Goal: Information Seeking & Learning: Check status

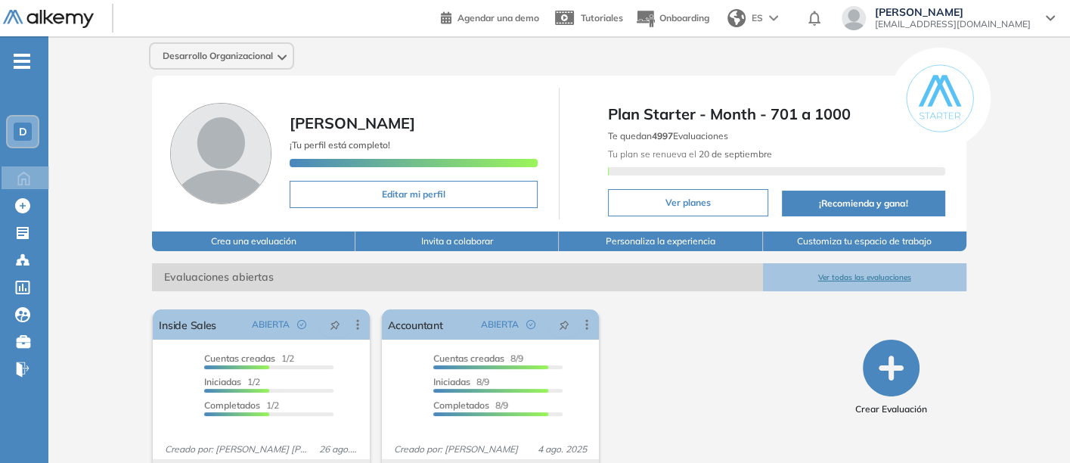
click at [21, 129] on span "D" at bounding box center [23, 132] width 8 height 12
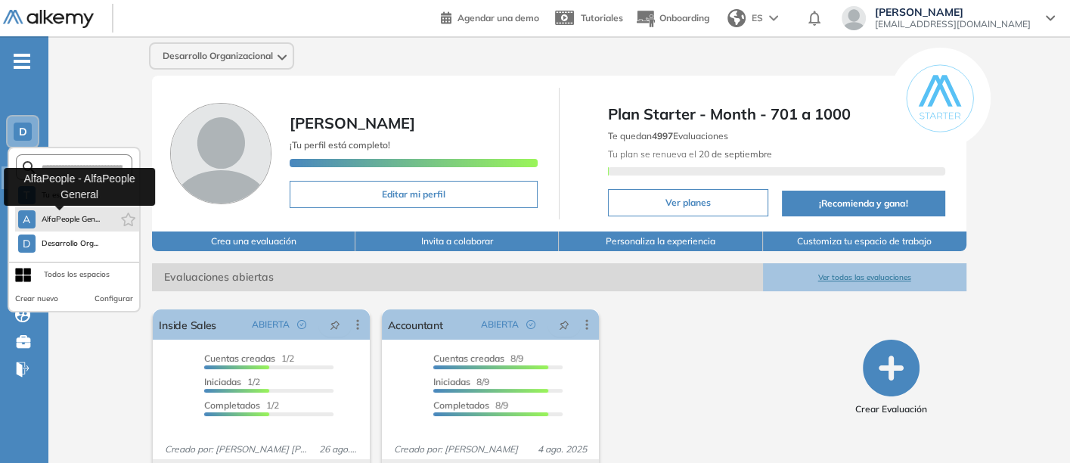
click at [55, 213] on span "AlfaPeople Gen..." at bounding box center [71, 219] width 59 height 12
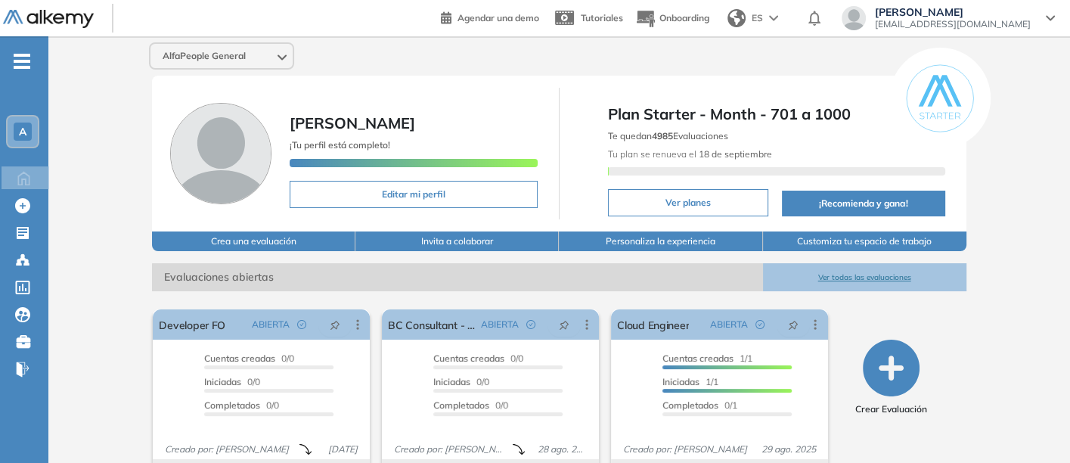
click at [866, 274] on button "Ver todas las evaluaciones" at bounding box center [864, 277] width 203 height 28
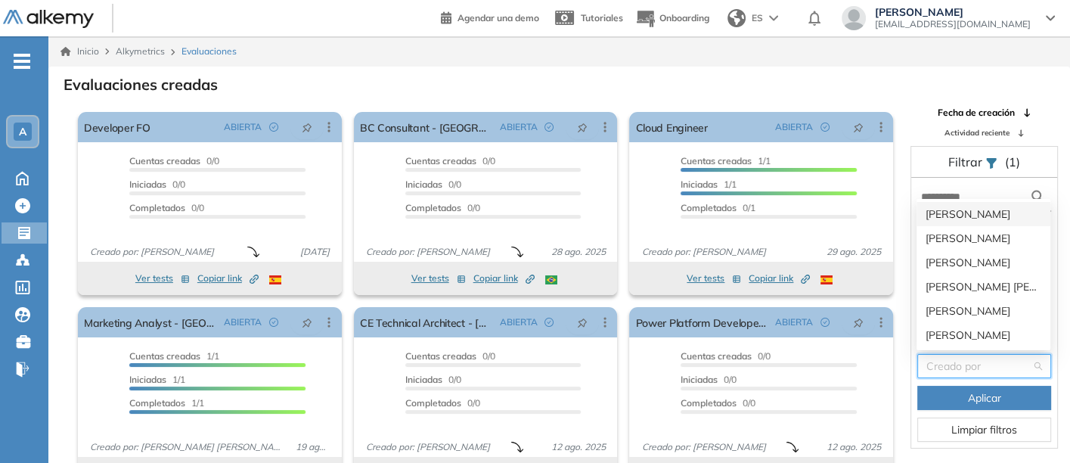
click at [965, 362] on input "search" at bounding box center [979, 366] width 105 height 23
click at [952, 261] on div "[PERSON_NAME]" at bounding box center [984, 262] width 116 height 17
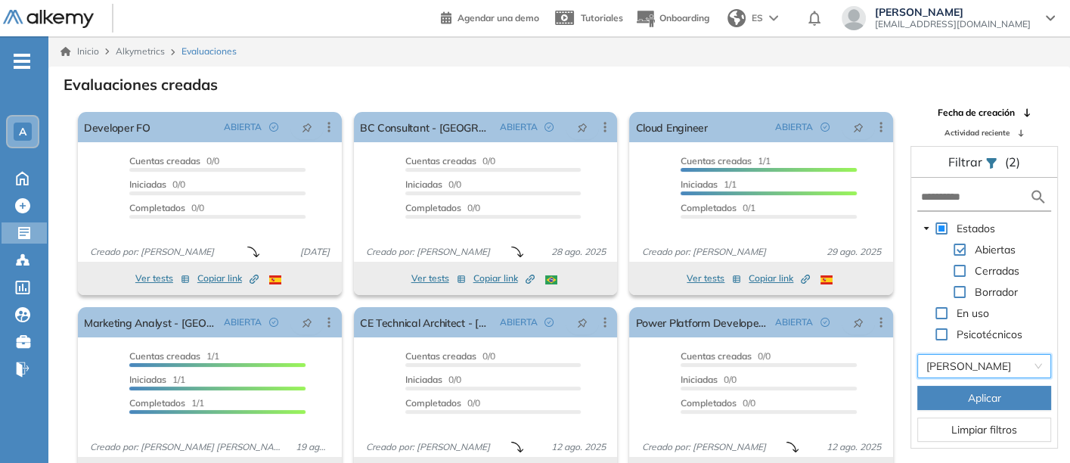
click at [977, 393] on span "Aplicar" at bounding box center [984, 398] width 33 height 17
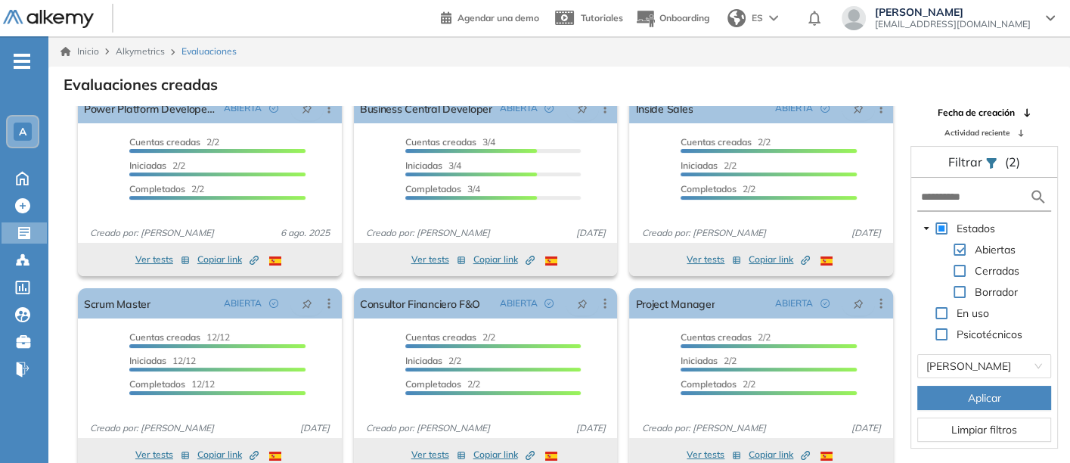
scroll to position [36, 0]
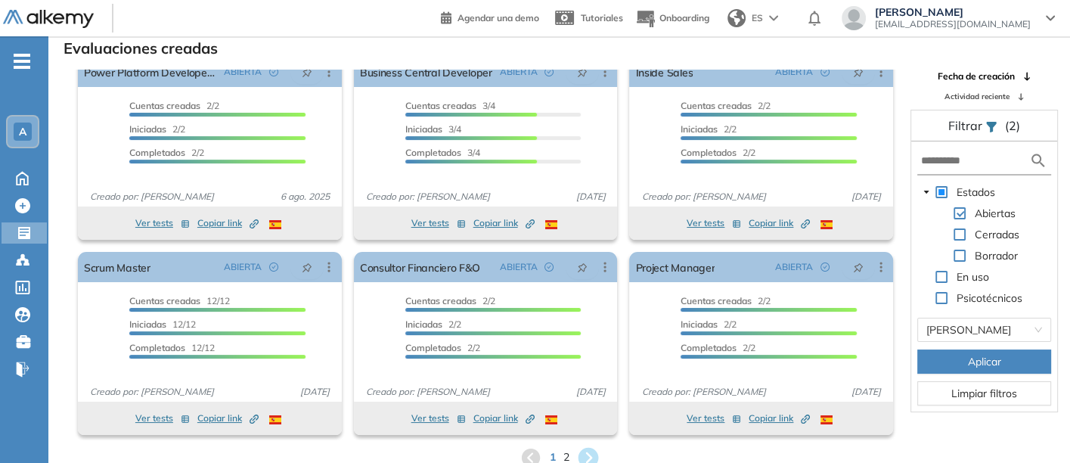
click at [587, 452] on icon at bounding box center [588, 457] width 25 height 25
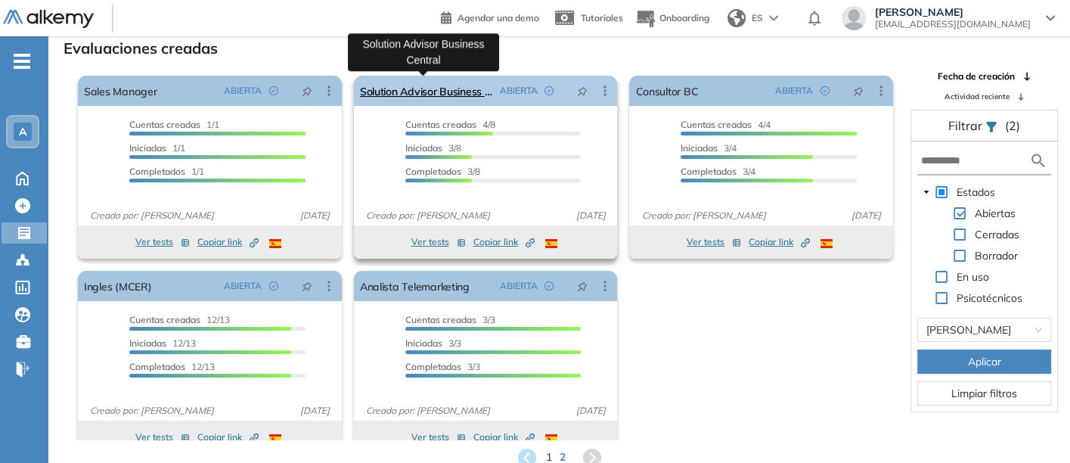
click at [407, 86] on link "Solution Advisor Business Central" at bounding box center [427, 91] width 134 height 30
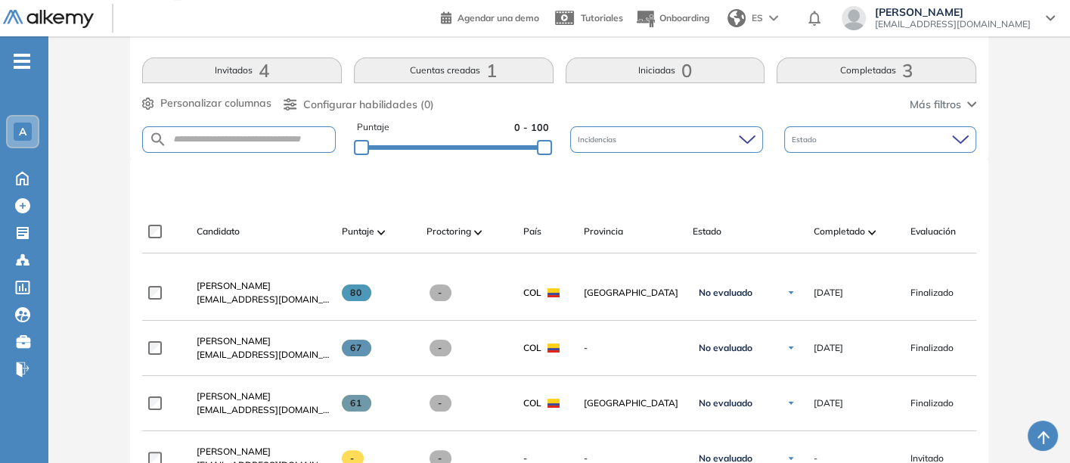
scroll to position [304, 0]
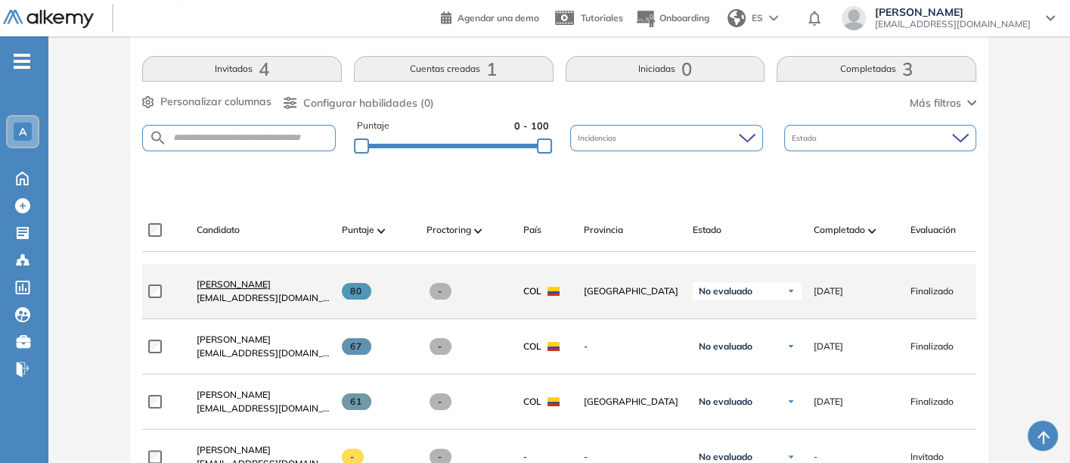
click at [221, 284] on span "[PERSON_NAME]" at bounding box center [234, 283] width 74 height 11
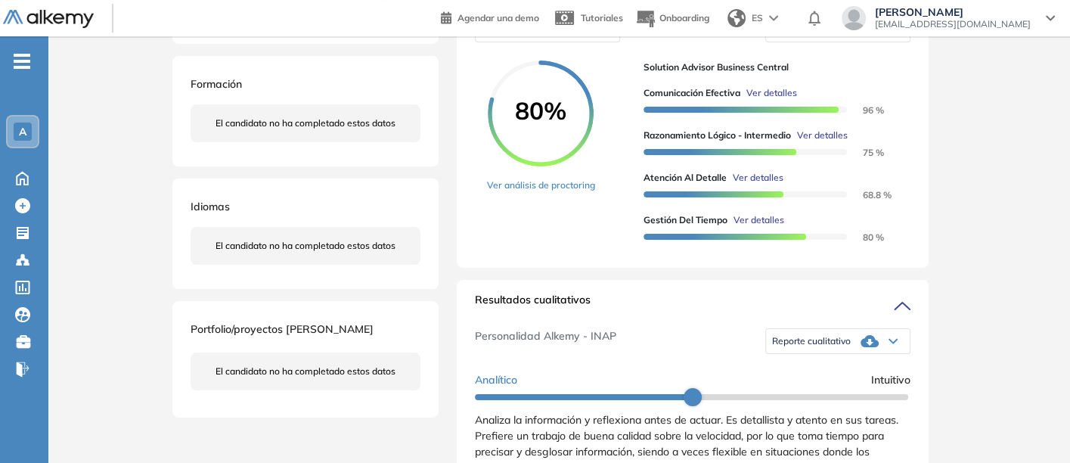
scroll to position [277, 0]
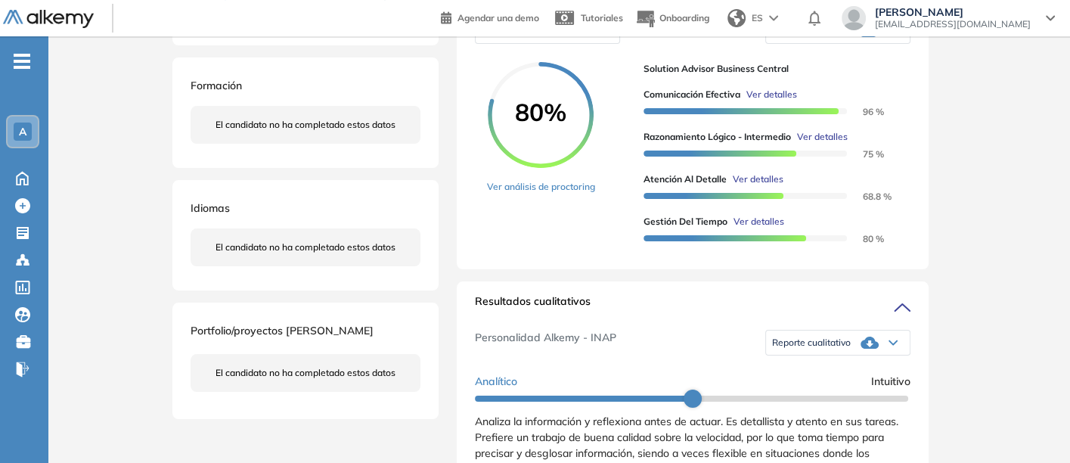
click at [802, 349] on span "Reporte cualitativo" at bounding box center [811, 343] width 79 height 12
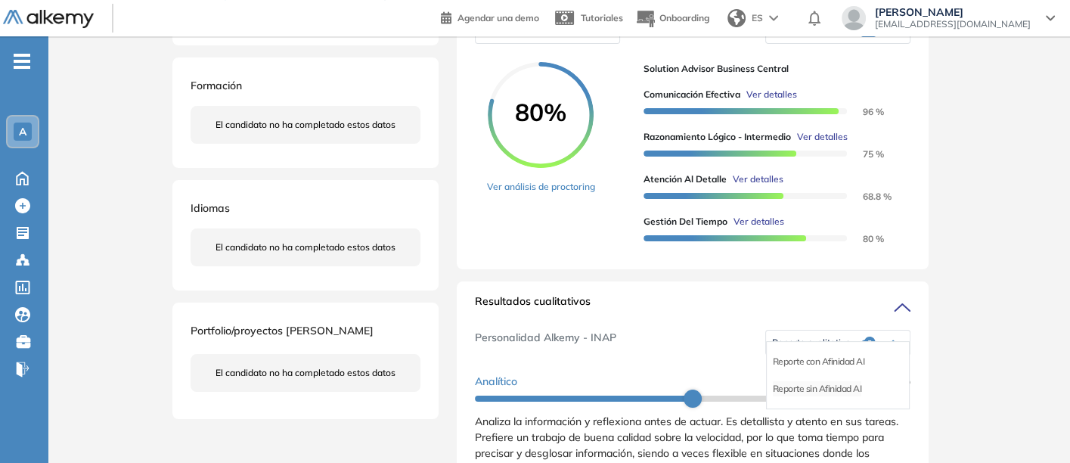
click at [782, 396] on li "Reporte sin Afinidad AI" at bounding box center [817, 388] width 89 height 15
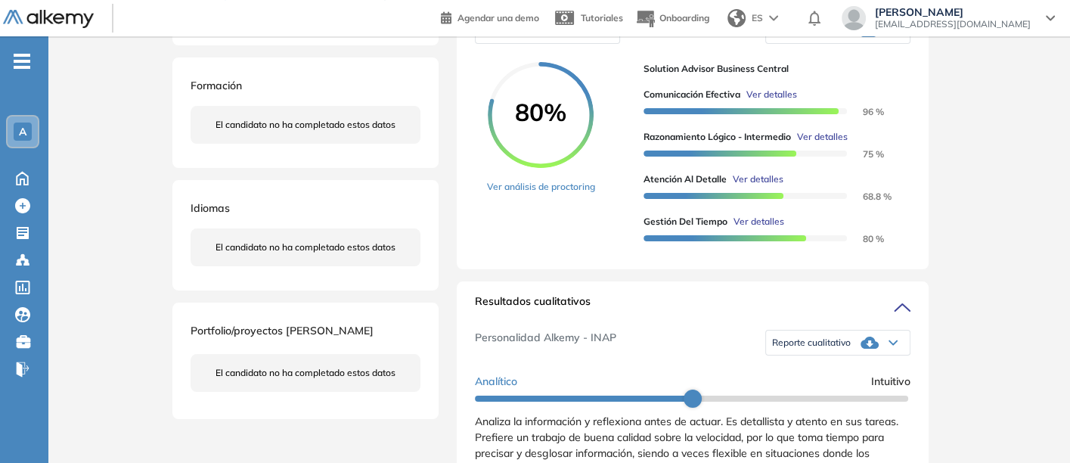
click at [797, 349] on span "Reporte cualitativo" at bounding box center [811, 343] width 79 height 12
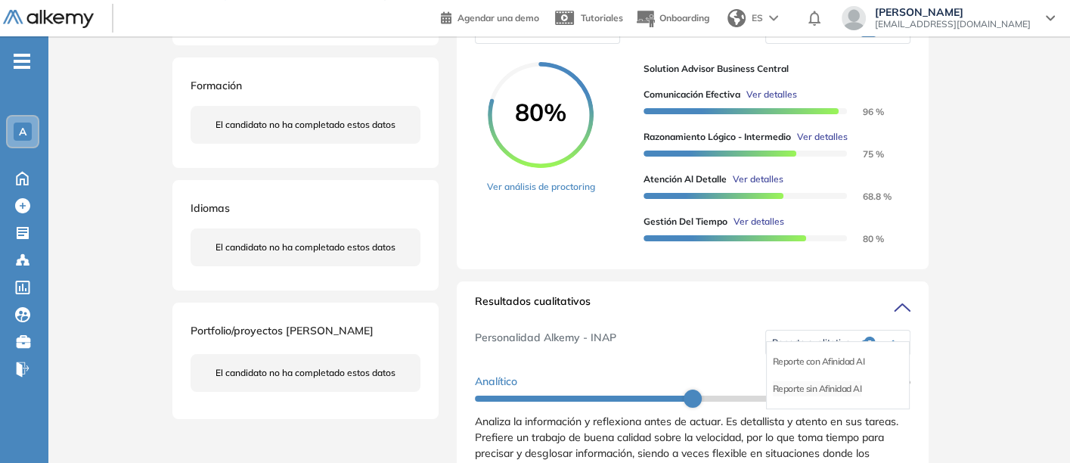
click at [789, 396] on li "Reporte sin Afinidad AI" at bounding box center [817, 388] width 89 height 15
